Goal: Obtain resource: Download file/media

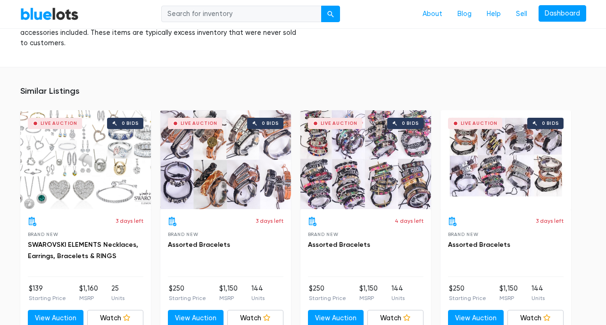
scroll to position [668, 0]
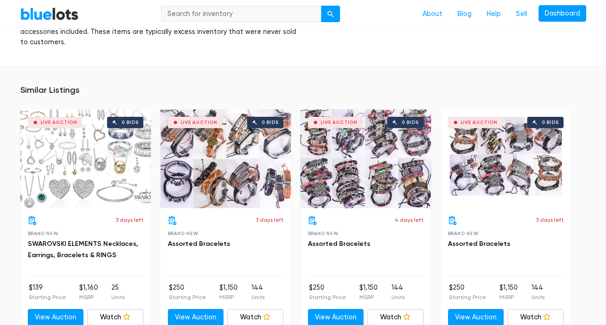
click at [90, 147] on div "Live Auction 0 bids" at bounding box center [85, 158] width 131 height 99
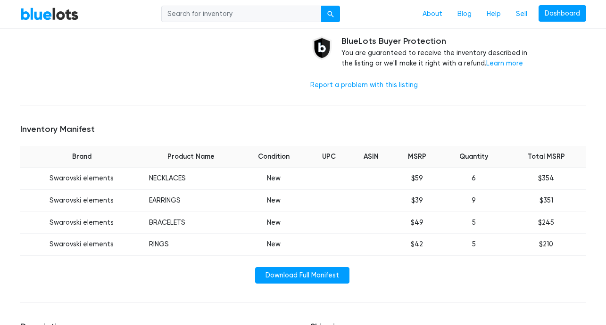
scroll to position [307, 0]
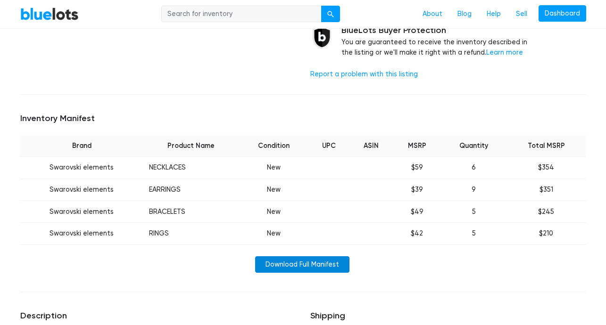
click at [282, 262] on link "Download Full Manifest" at bounding box center [302, 264] width 94 height 17
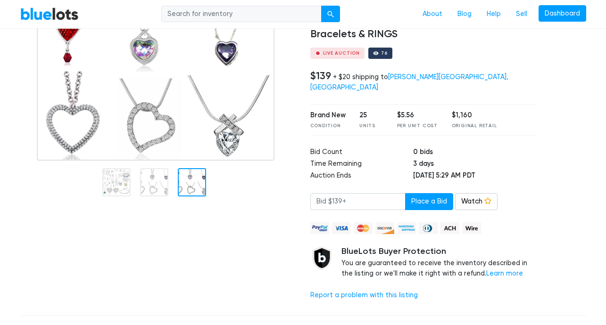
scroll to position [0, 0]
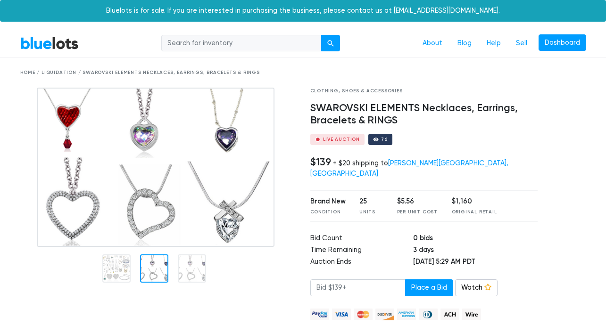
click at [158, 270] on div at bounding box center [154, 269] width 28 height 28
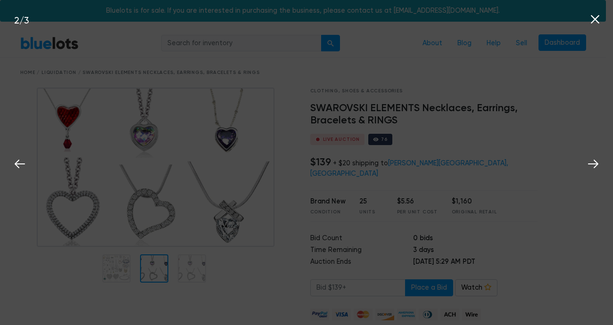
click at [135, 270] on div "2 / 3" at bounding box center [306, 162] width 613 height 325
click at [315, 258] on div "2 / 3" at bounding box center [306, 162] width 613 height 325
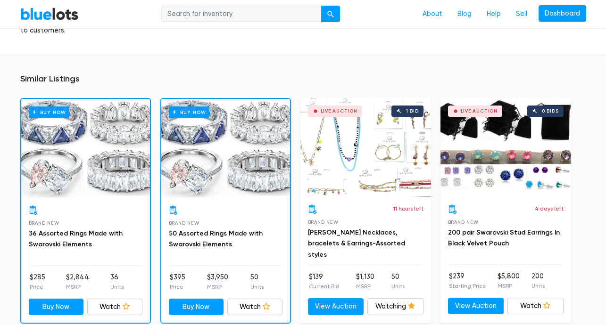
scroll to position [725, 0]
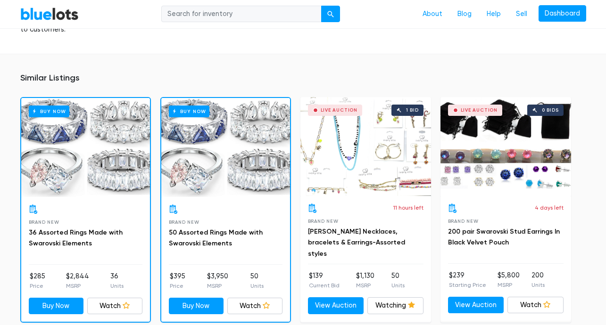
click at [40, 73] on h5 "Similar Listings" at bounding box center [303, 78] width 566 height 10
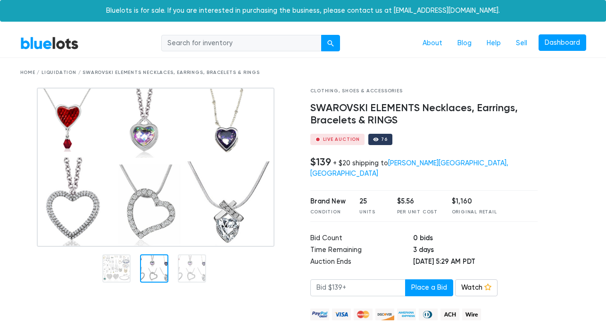
scroll to position [724, 0]
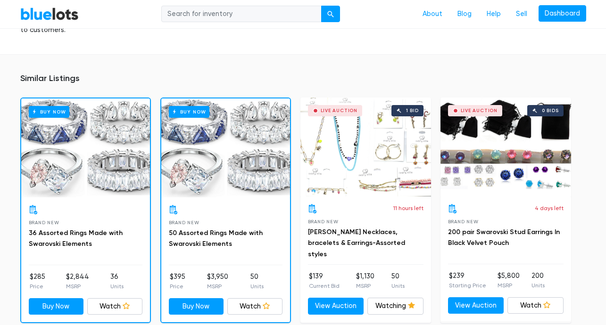
click at [592, 148] on div "Similar Listings Buy Now Brand New 36 Assorted Rings Made with Swarovski Elemen…" at bounding box center [303, 198] width 606 height 288
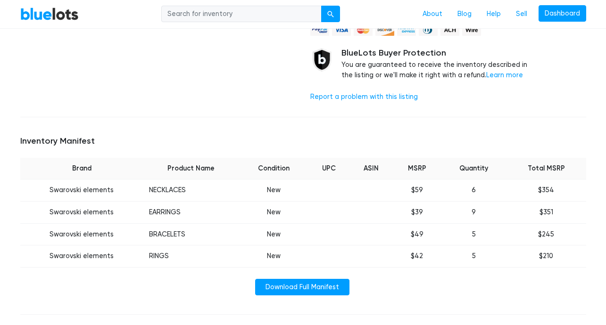
scroll to position [0, 0]
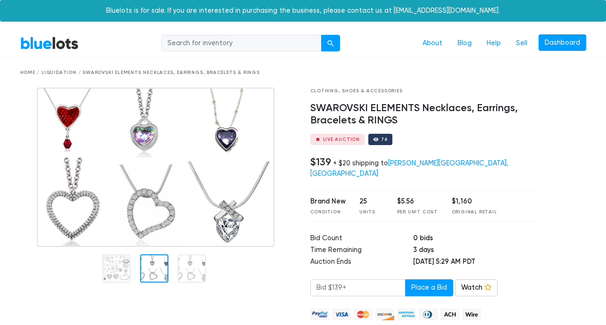
click at [66, 73] on div "Home / Liquidation / SWAROVSKI ELEMENTS Necklaces, Earrings, Bracelets & RINGS" at bounding box center [303, 72] width 566 height 7
